Goal: Task Accomplishment & Management: Use online tool/utility

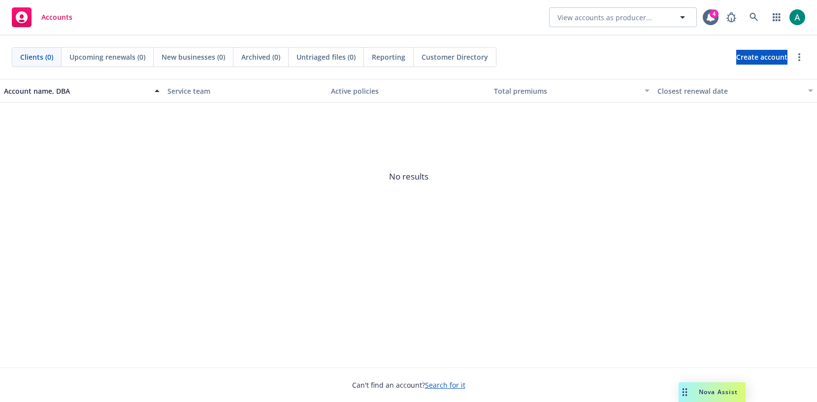
click at [425, 51] on div "Customer Directory" at bounding box center [455, 57] width 82 height 19
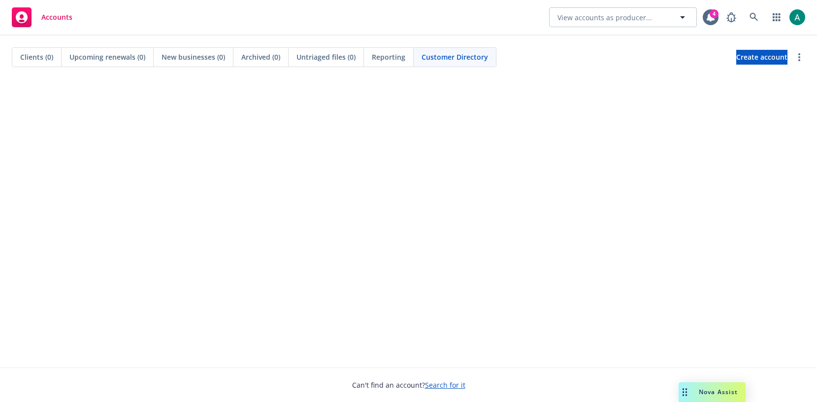
click at [35, 52] on span "Clients (0)" at bounding box center [36, 57] width 33 height 10
